Goal: Task Accomplishment & Management: Manage account settings

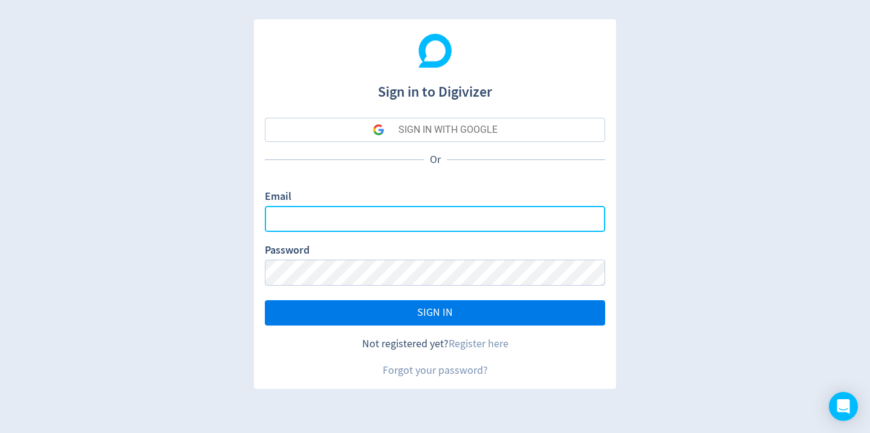
type input "[EMAIL_ADDRESS][DOMAIN_NAME]"
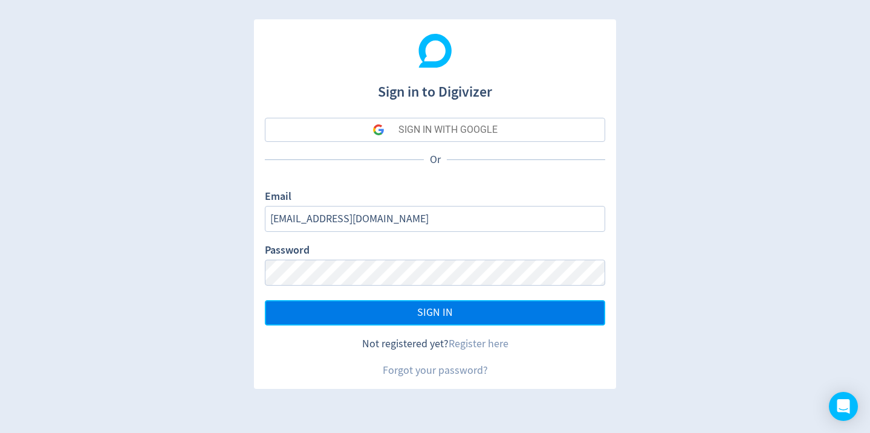
click at [418, 303] on button "SIGN IN" at bounding box center [435, 312] width 340 height 25
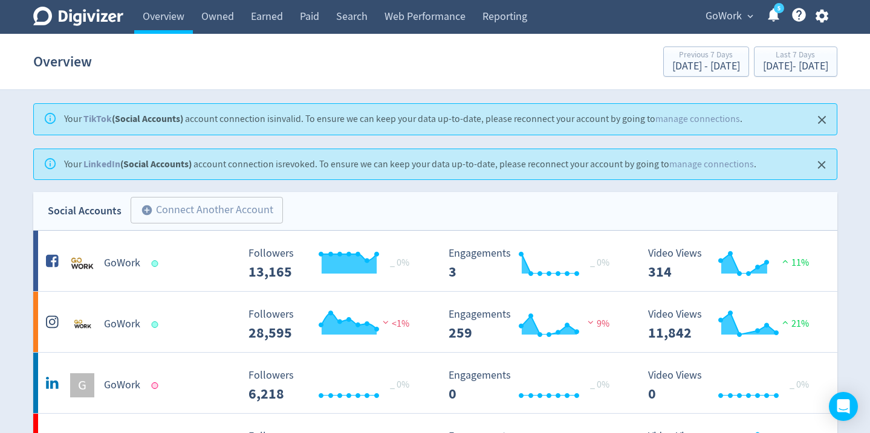
click at [467, 76] on div "Overview Previous 7 Days [DATE] - [DATE] Last 7 Days [DATE] - [DATE]" at bounding box center [435, 61] width 804 height 39
click at [118, 318] on h5 "GoWork" at bounding box center [122, 324] width 36 height 15
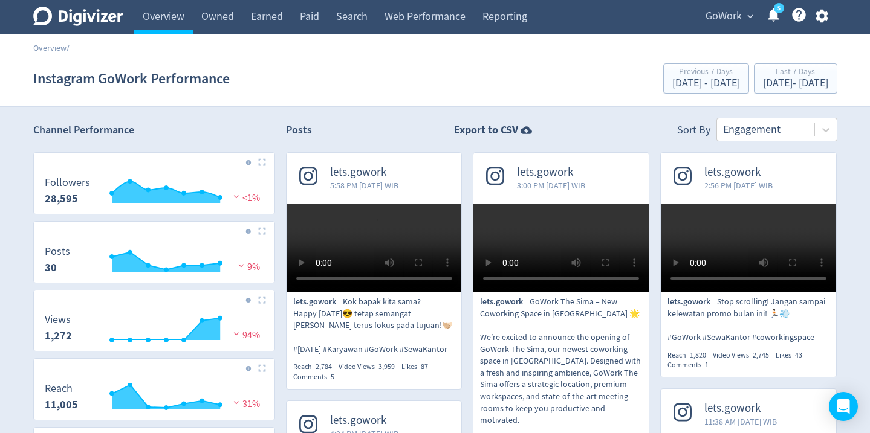
click at [427, 131] on div "Posts Export to CSV Sort By Engagement" at bounding box center [561, 130] width 551 height 24
click at [672, 74] on div "Previous 7 Days" at bounding box center [706, 73] width 68 height 10
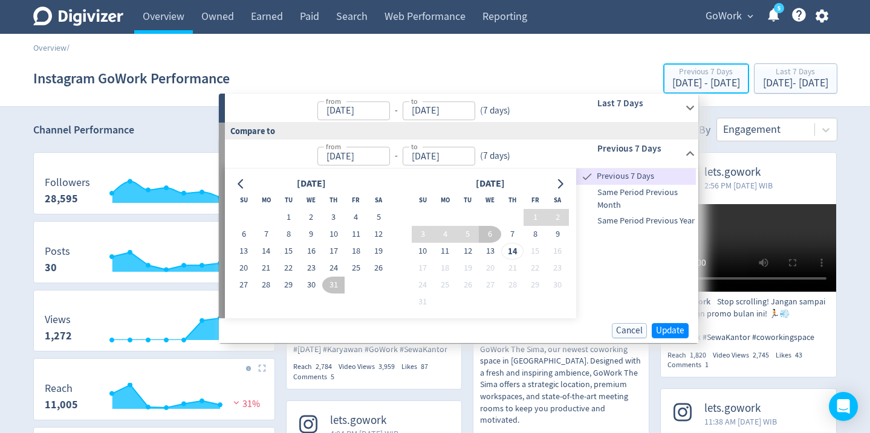
type input "[DATE]"
click at [763, 79] on div "[DATE] - [DATE]" at bounding box center [795, 83] width 65 height 11
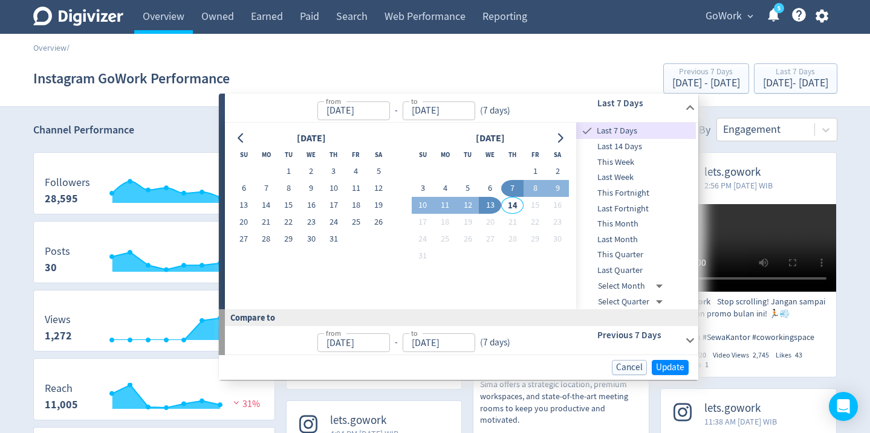
click at [766, 41] on div "Overview /" at bounding box center [435, 42] width 870 height 17
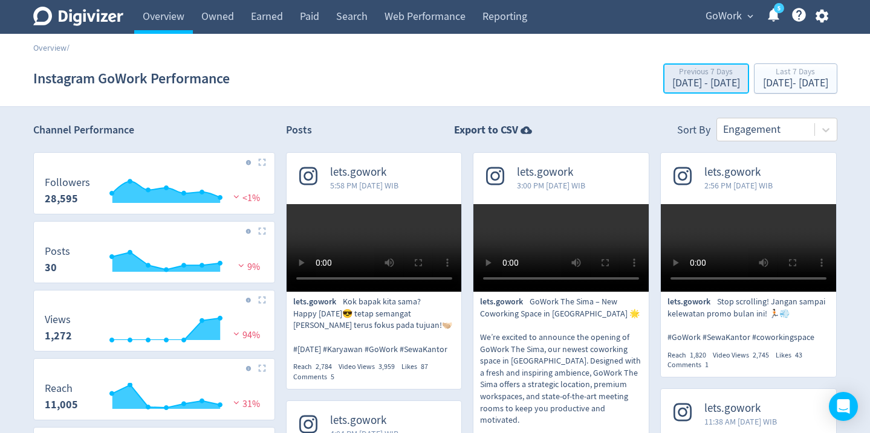
click at [672, 83] on div "[DATE] - [DATE]" at bounding box center [706, 83] width 68 height 11
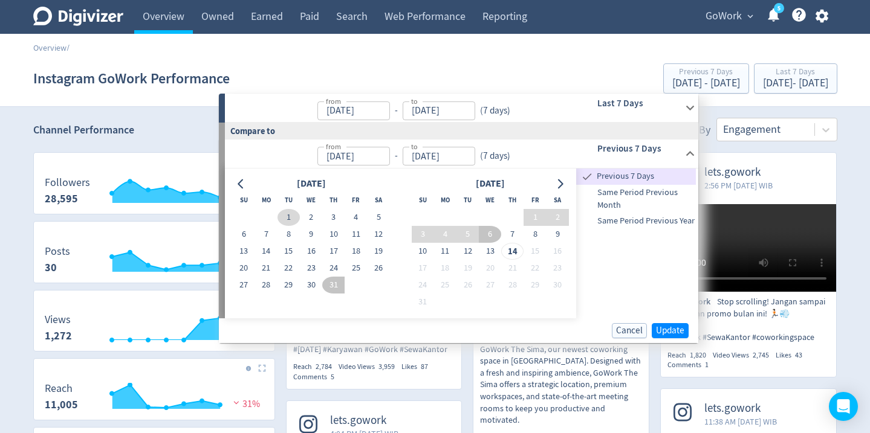
click at [289, 219] on button "1" at bounding box center [288, 217] width 22 height 17
type input "[DATE]"
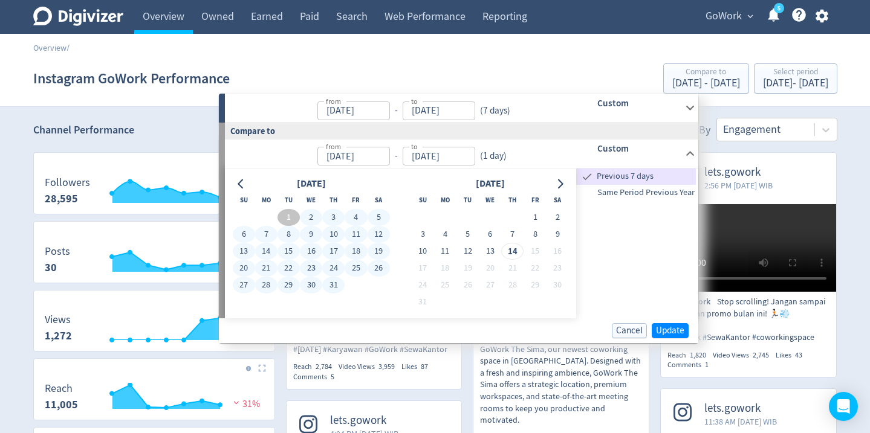
click at [333, 283] on button "31" at bounding box center [333, 285] width 22 height 17
type input "[DATE]"
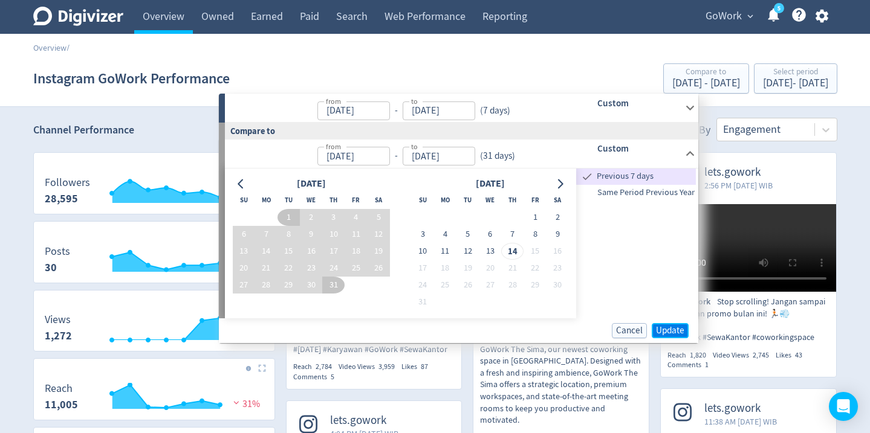
click at [666, 328] on span "Update" at bounding box center [670, 330] width 28 height 9
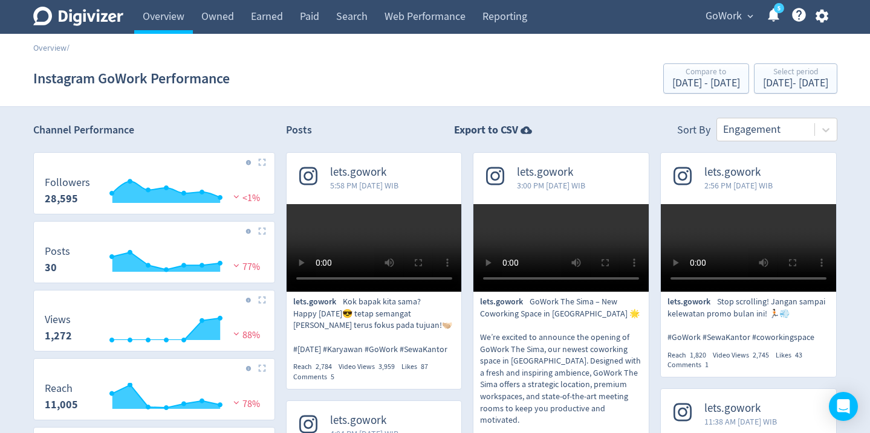
click at [779, 92] on button "Select period [DATE] - [DATE]" at bounding box center [795, 78] width 83 height 30
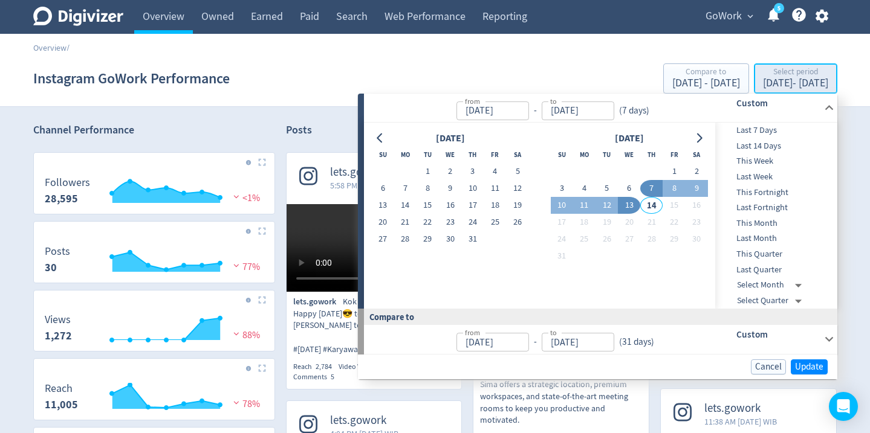
type input "[DATE]"
click at [430, 172] on button "1" at bounding box center [427, 171] width 22 height 17
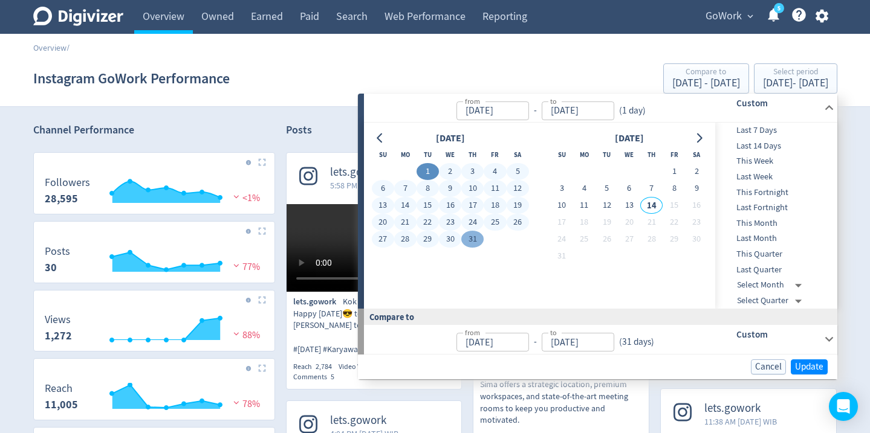
type input "[DATE]"
click at [471, 232] on button "31" at bounding box center [472, 239] width 22 height 17
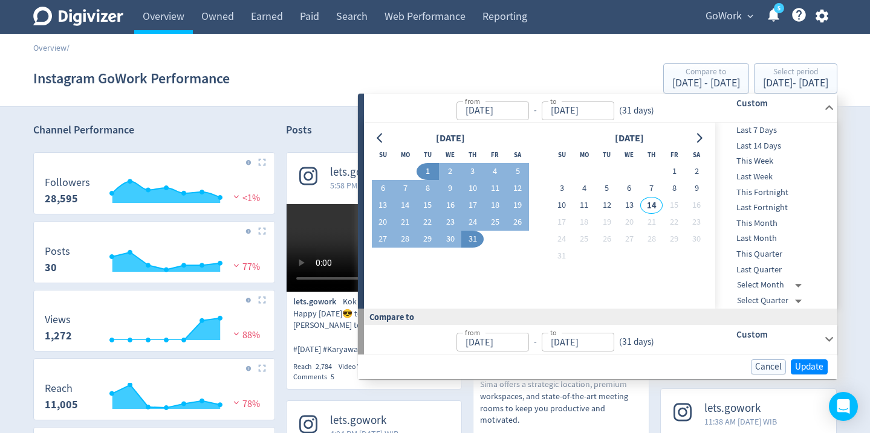
type input "[DATE]"
click at [805, 366] on span "Update" at bounding box center [809, 367] width 28 height 9
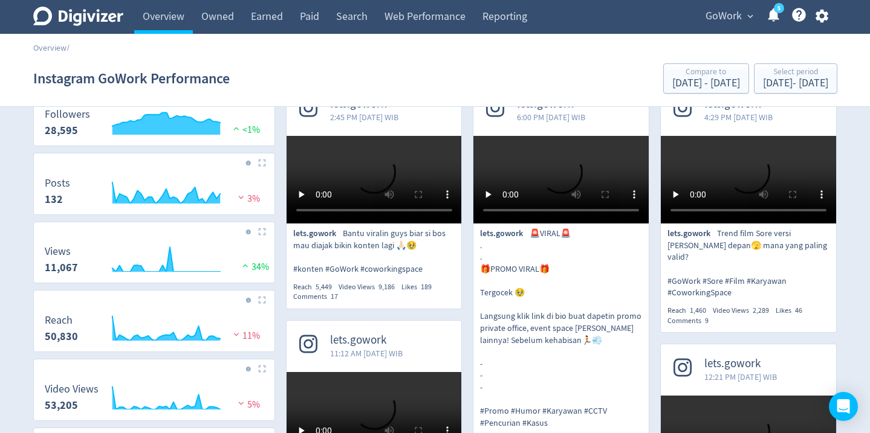
scroll to position [73, 0]
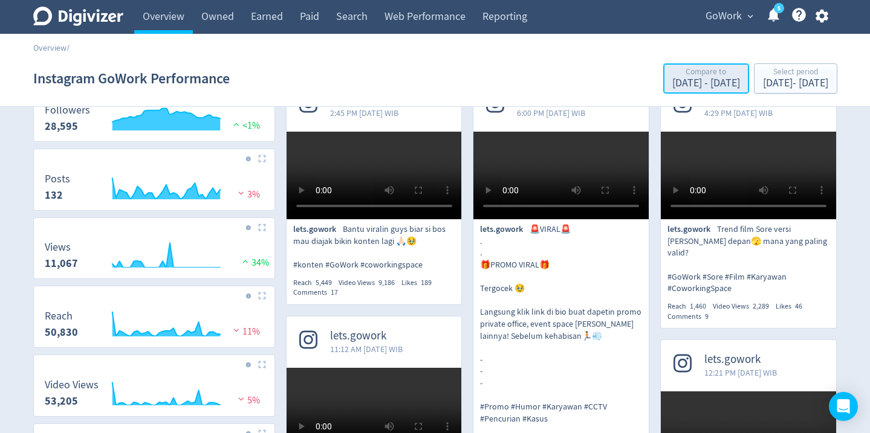
click at [672, 86] on div "[DATE] - [DATE]" at bounding box center [706, 83] width 68 height 11
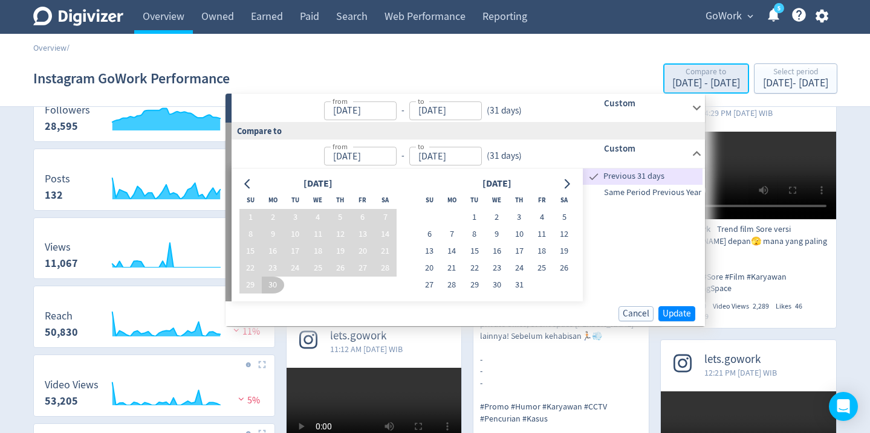
type input "[DATE]"
click at [477, 218] on button "1" at bounding box center [474, 217] width 22 height 17
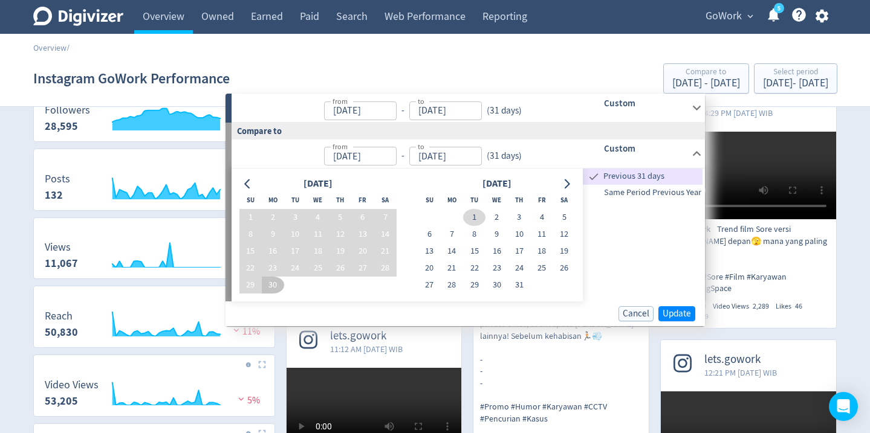
type input "[DATE]"
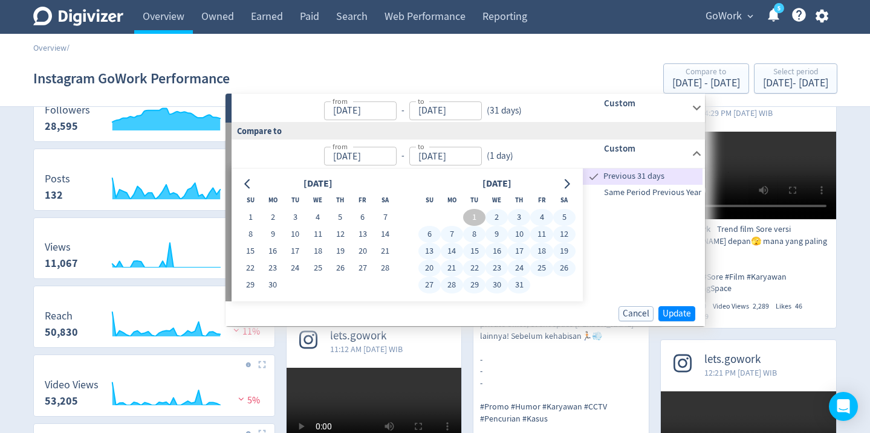
click at [514, 283] on button "31" at bounding box center [519, 285] width 22 height 17
type input "[DATE]"
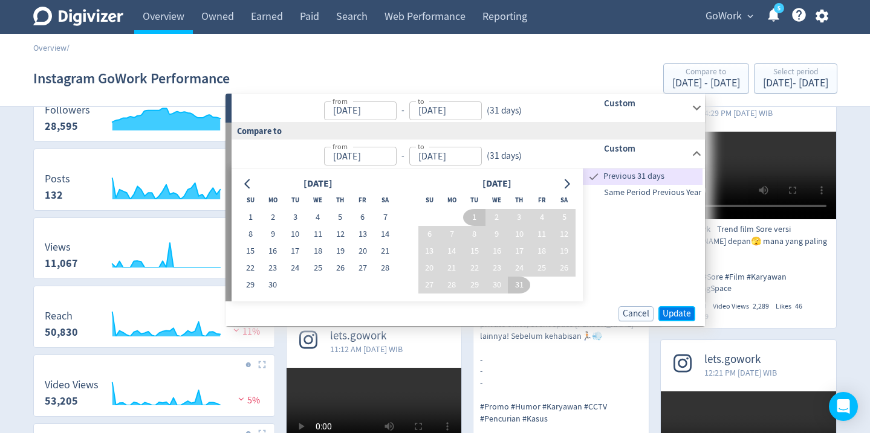
click at [664, 309] on span "Update" at bounding box center [676, 313] width 28 height 9
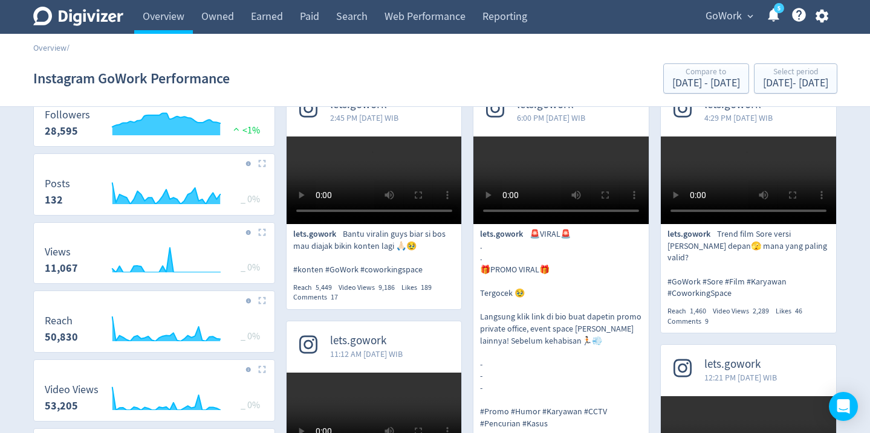
scroll to position [0, 0]
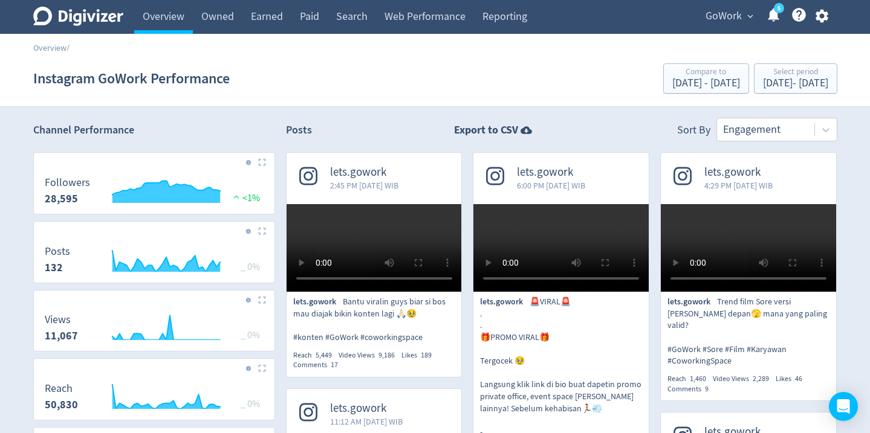
click at [465, 87] on div "Instagram GoWork Performance Compare to [DATE] - [DATE] Select period [DATE] - …" at bounding box center [435, 78] width 804 height 39
click at [820, 15] on icon "button" at bounding box center [822, 16] width 16 height 16
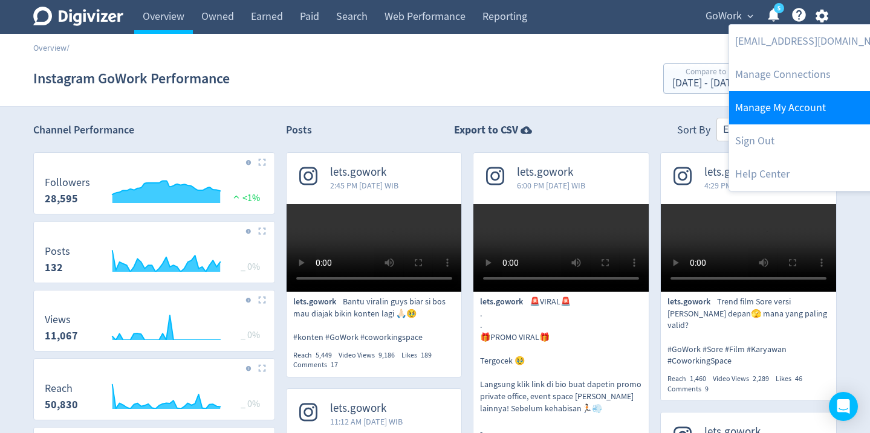
click at [797, 113] on link "Manage My Account" at bounding box center [814, 107] width 170 height 33
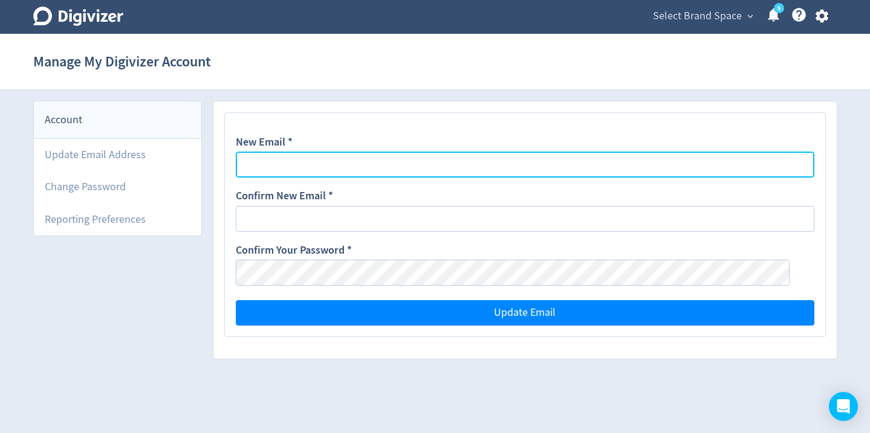
type input "[EMAIL_ADDRESS][DOMAIN_NAME]"
